Goal: Task Accomplishment & Management: Manage account settings

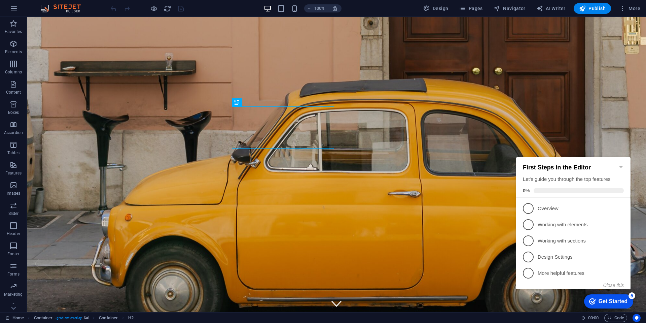
click at [622, 165] on icon "Minimize checklist" at bounding box center [620, 166] width 3 height 2
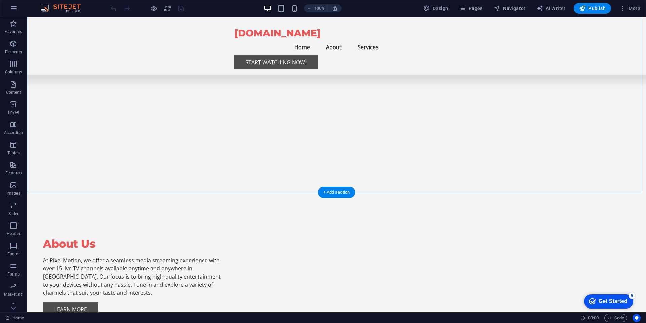
scroll to position [928, 0]
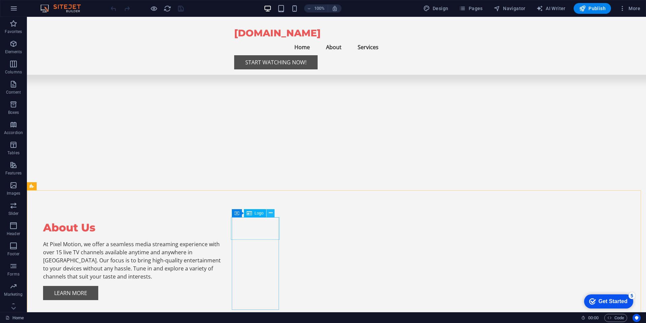
drag, startPoint x: 271, startPoint y: 213, endPoint x: 246, endPoint y: 206, distance: 25.7
click at [271, 213] on icon at bounding box center [271, 212] width 4 height 7
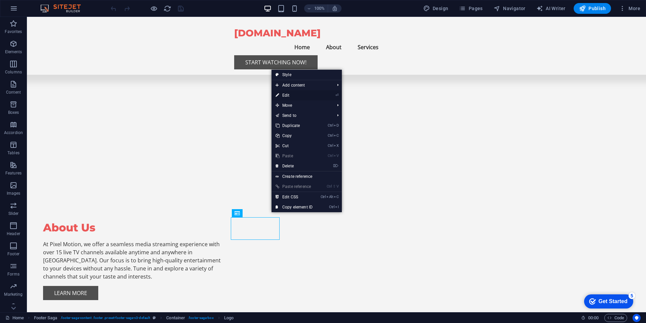
click at [285, 94] on link "⏎ Edit" at bounding box center [293, 95] width 45 height 10
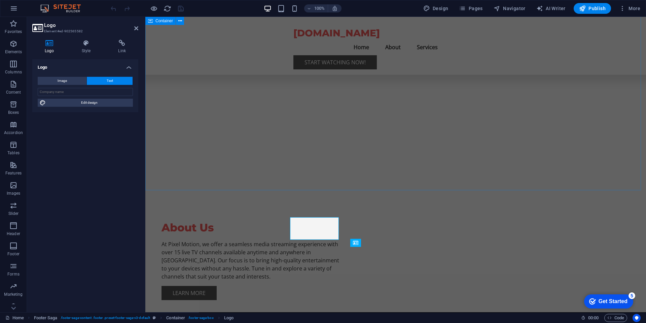
scroll to position [899, 0]
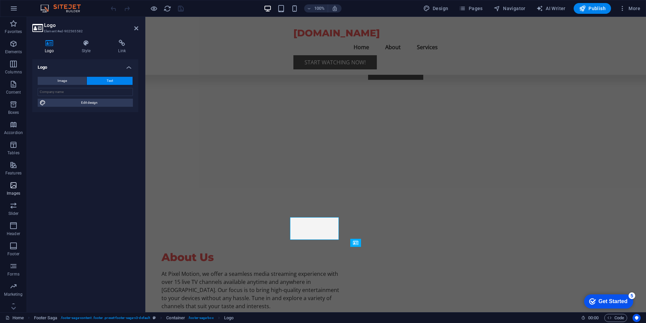
drag, startPoint x: 24, startPoint y: 194, endPoint x: 219, endPoint y: 244, distance: 201.2
click at [24, 194] on span "Images" at bounding box center [13, 189] width 27 height 16
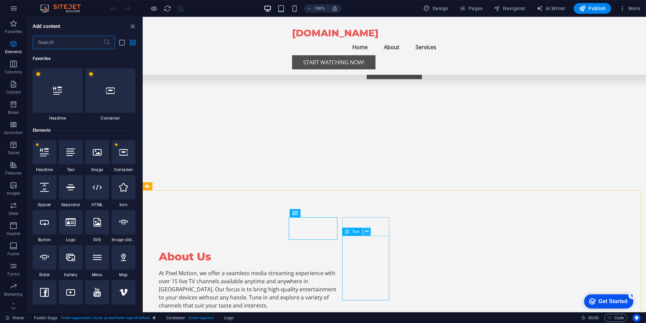
scroll to position [3410, 0]
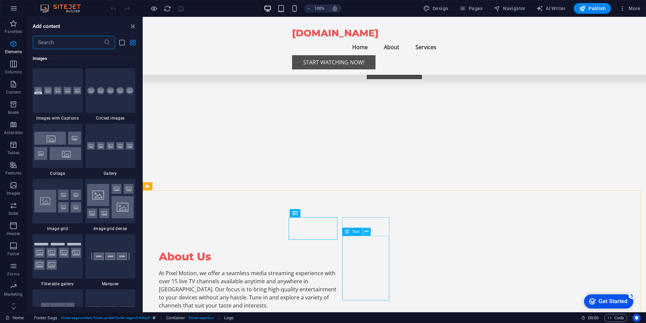
click at [366, 231] on icon at bounding box center [367, 231] width 4 height 7
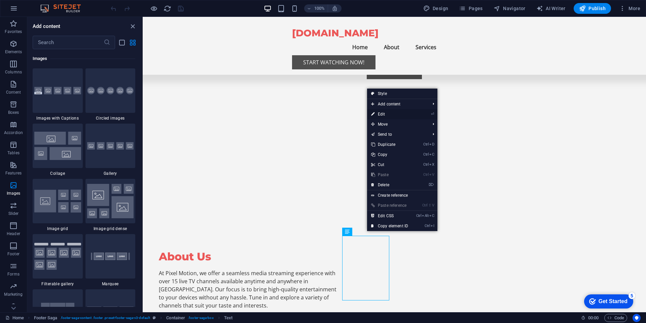
click at [383, 115] on link "⏎ Edit" at bounding box center [389, 114] width 45 height 10
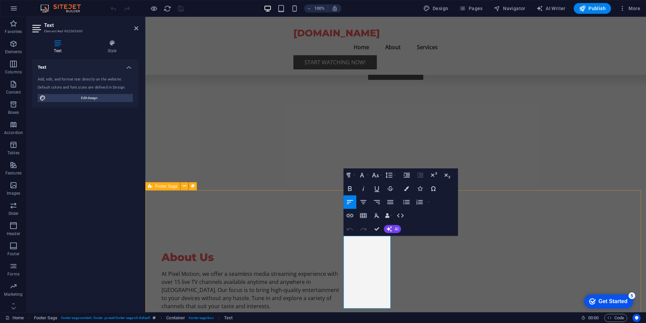
scroll to position [923, 0]
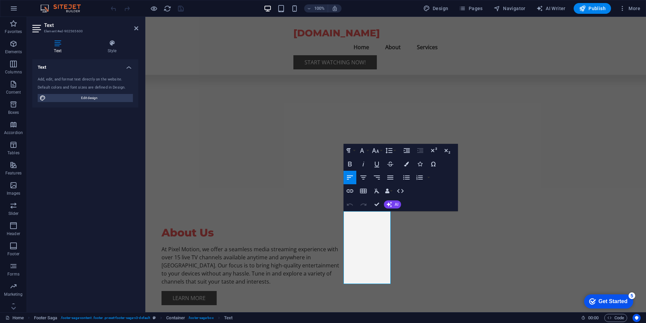
drag, startPoint x: 88, startPoint y: 97, endPoint x: 101, endPoint y: 125, distance: 31.1
click at [87, 98] on span "Edit design" at bounding box center [89, 98] width 83 height 8
select select "px"
select select "200"
select select "px"
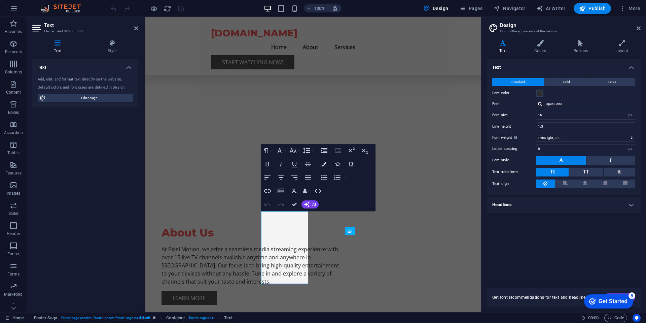
scroll to position [882, 0]
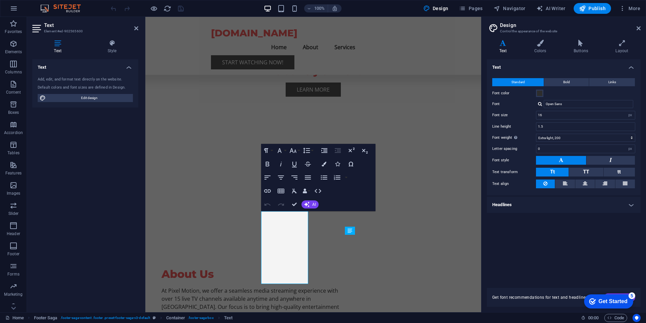
click at [71, 165] on div "Text Add, edit, and format text directly on the website. Default colors and fon…" at bounding box center [85, 182] width 106 height 247
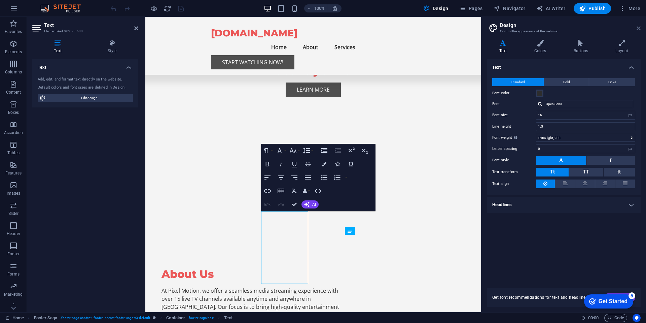
click at [640, 28] on icon at bounding box center [638, 28] width 4 height 5
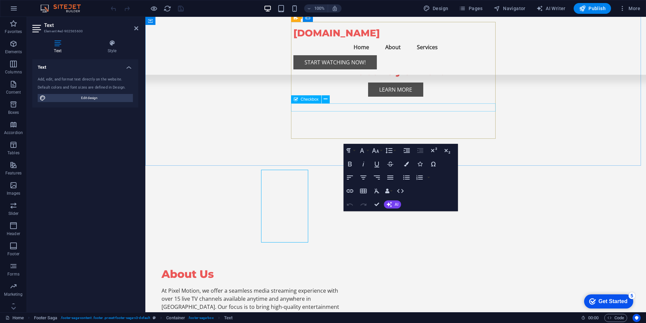
scroll to position [923, 0]
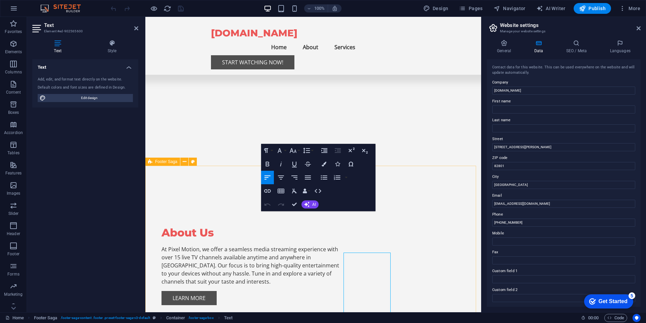
scroll to position [882, 0]
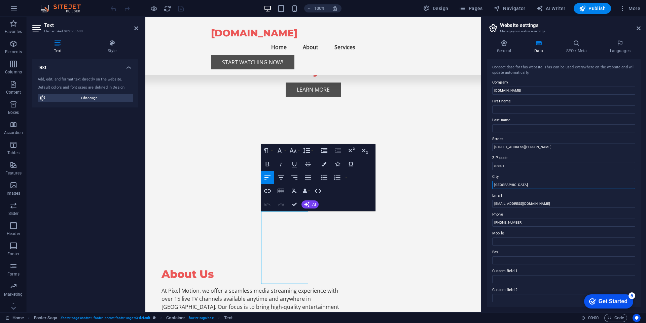
drag, startPoint x: 654, startPoint y: 201, endPoint x: 460, endPoint y: 180, distance: 194.2
click at [520, 185] on input "[GEOGRAPHIC_DATA]" at bounding box center [563, 185] width 143 height 8
type input "R"
type input "[PERSON_NAME]"
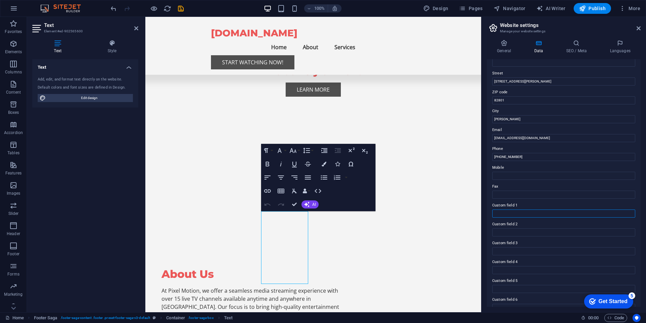
scroll to position [76, 0]
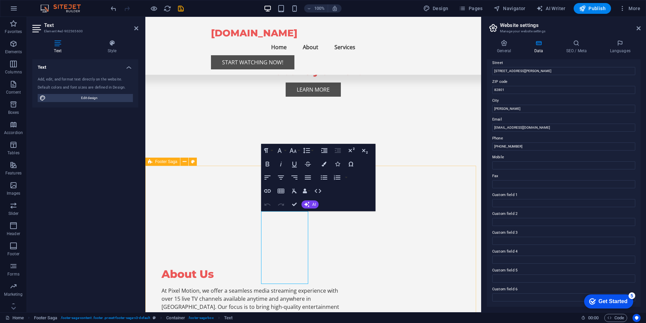
drag, startPoint x: 418, startPoint y: 271, endPoint x: 537, endPoint y: 273, distance: 118.4
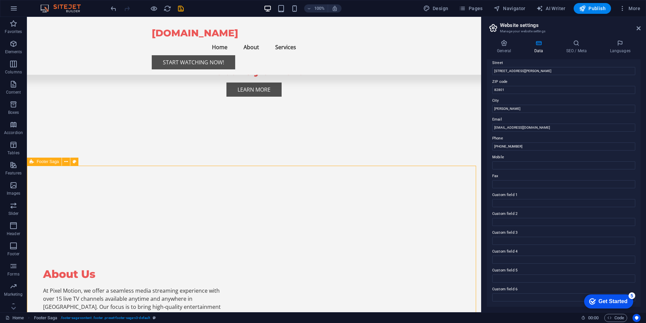
scroll to position [911, 0]
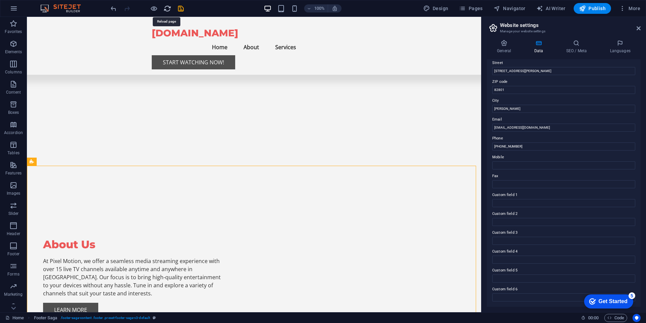
click at [167, 6] on icon "reload" at bounding box center [167, 9] width 8 height 8
click at [181, 7] on icon "save" at bounding box center [181, 9] width 8 height 8
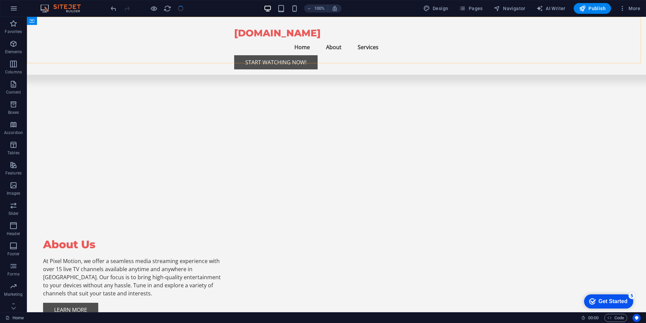
scroll to position [953, 0]
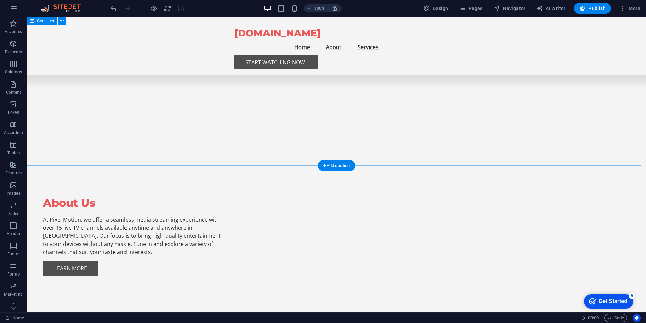
drag, startPoint x: 587, startPoint y: 71, endPoint x: 586, endPoint y: 67, distance: 3.8
click at [594, 6] on span "Publish" at bounding box center [592, 8] width 27 height 7
